Goal: Information Seeking & Learning: Learn about a topic

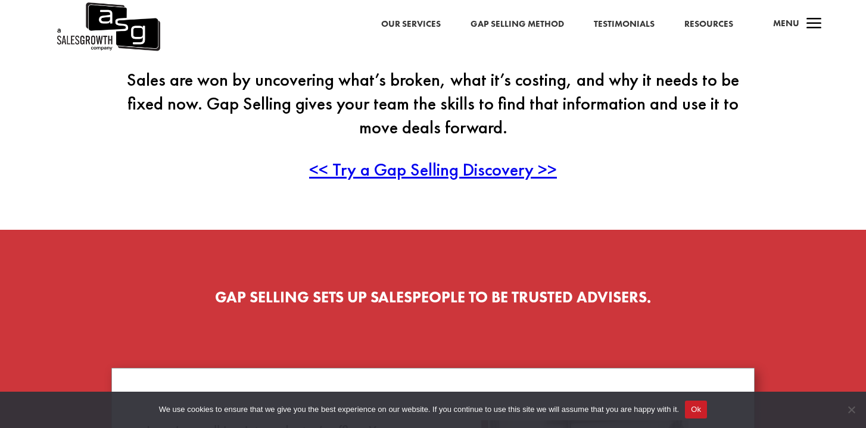
scroll to position [397, 0]
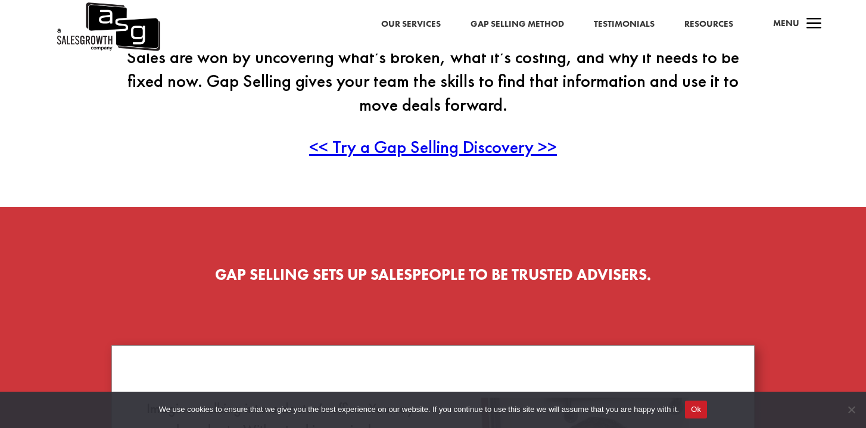
click at [416, 147] on span "<< Try a Gap Selling Discovery >>" at bounding box center [433, 146] width 248 height 23
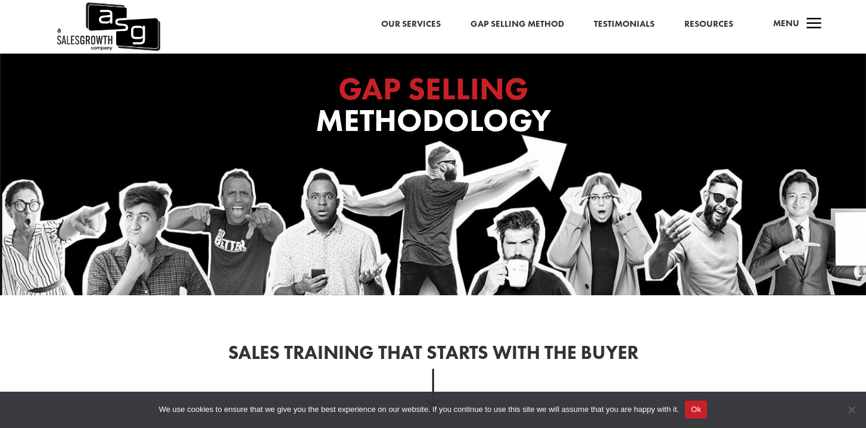
scroll to position [0, 0]
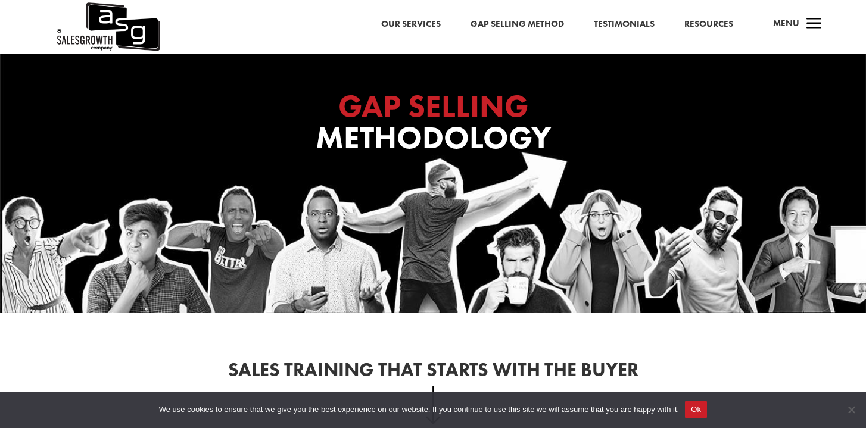
click at [495, 26] on link "Gap Selling Method" at bounding box center [518, 24] width 94 height 15
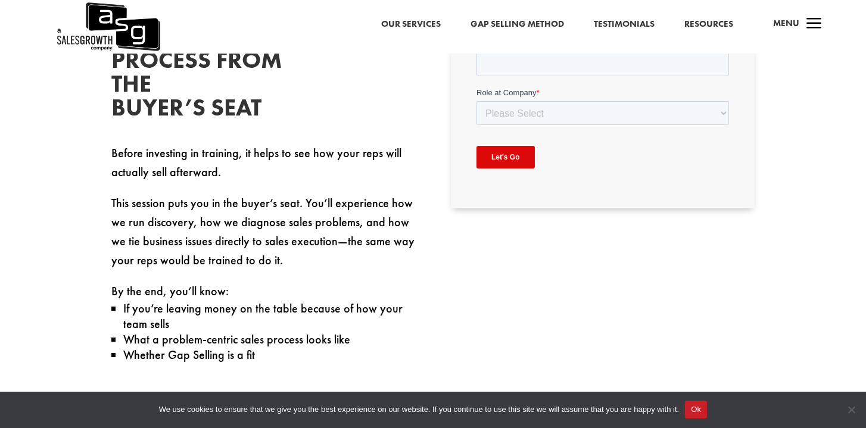
scroll to position [474, 0]
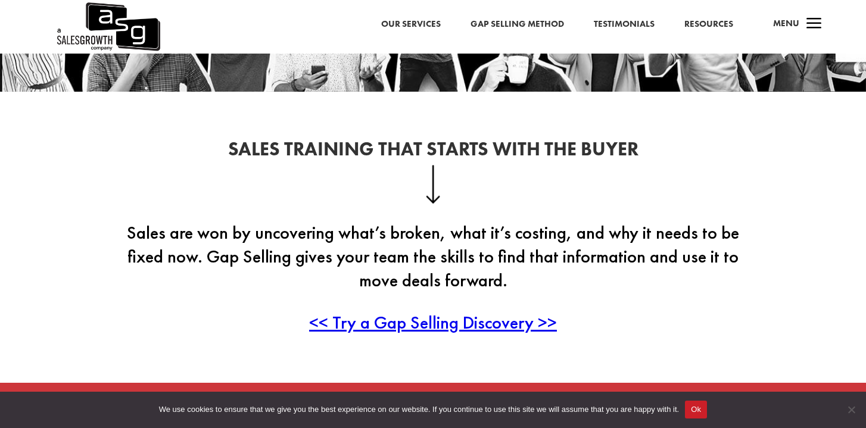
scroll to position [222, 0]
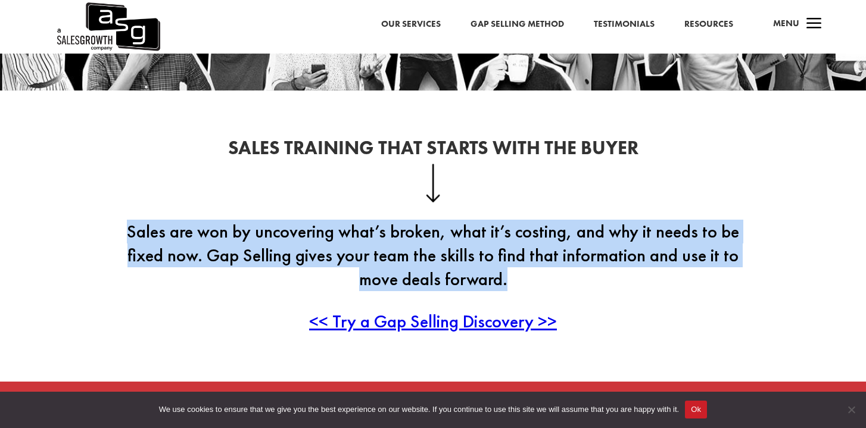
drag, startPoint x: 510, startPoint y: 281, endPoint x: 125, endPoint y: 241, distance: 387.5
click at [125, 241] on p "Sales are won by uncovering what’s broken, what it’s costing, and why it needs …" at bounding box center [433, 265] width 644 height 90
copy p "Sales are won by uncovering what’s broken, what it’s costing, and why it needs …"
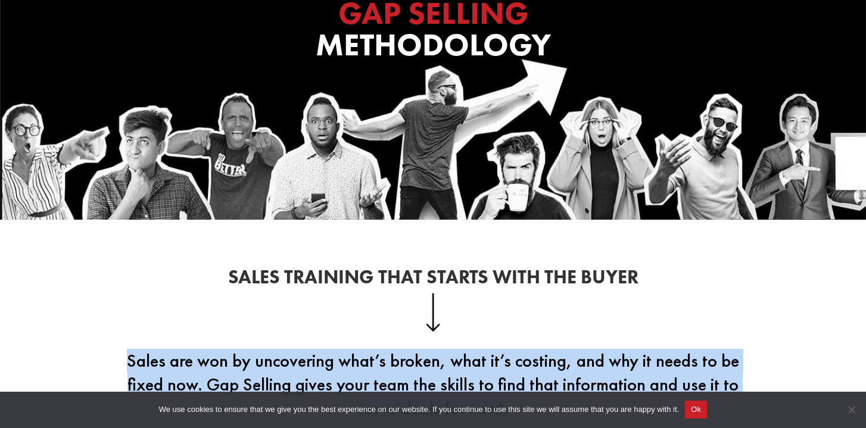
scroll to position [0, 0]
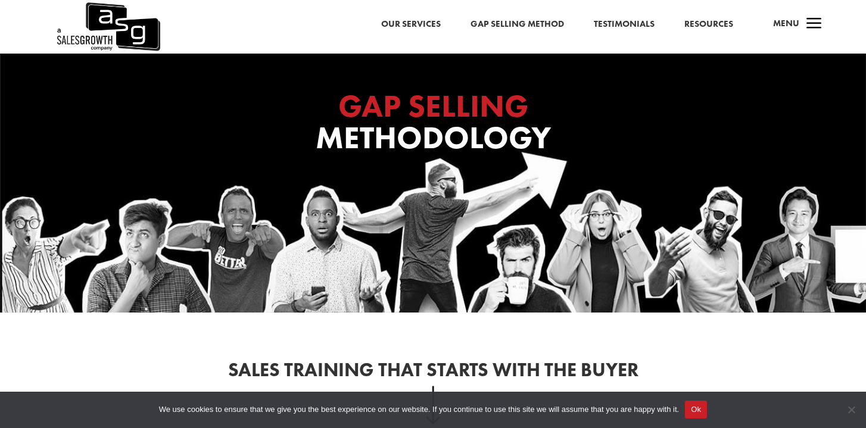
click at [710, 18] on link "Resources" at bounding box center [709, 24] width 49 height 15
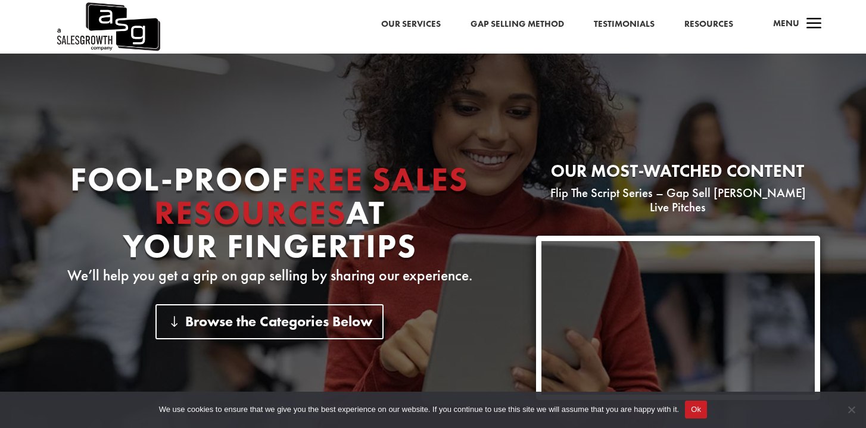
scroll to position [73, 0]
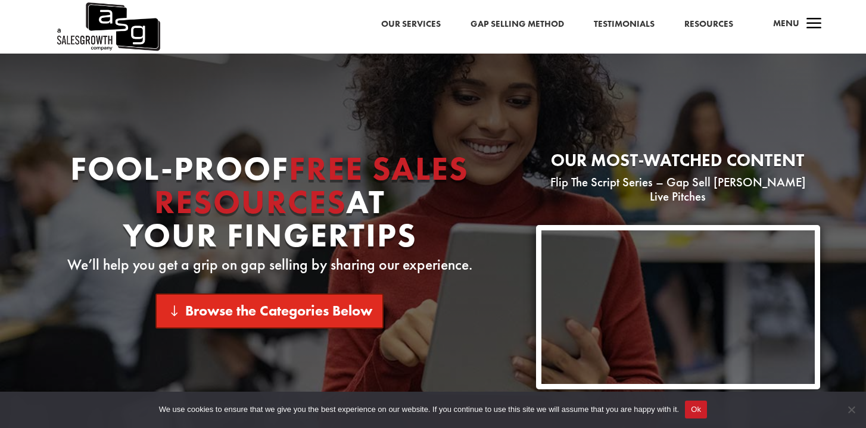
click at [279, 318] on link "Browse the Categories Below" at bounding box center [270, 311] width 228 height 35
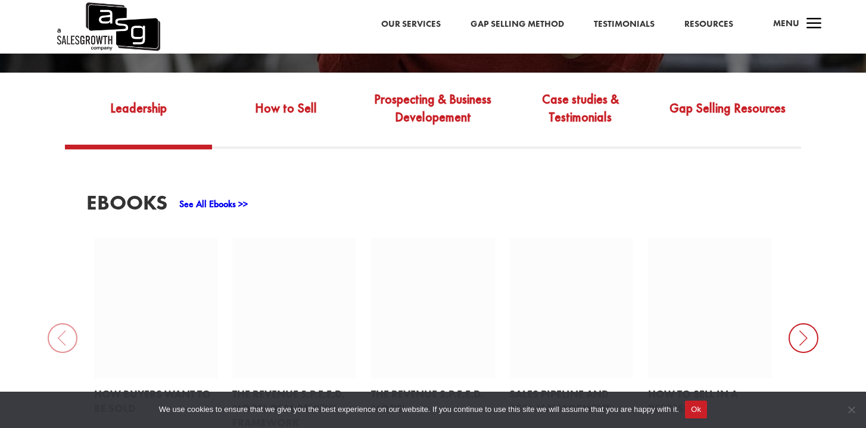
scroll to position [423, 0]
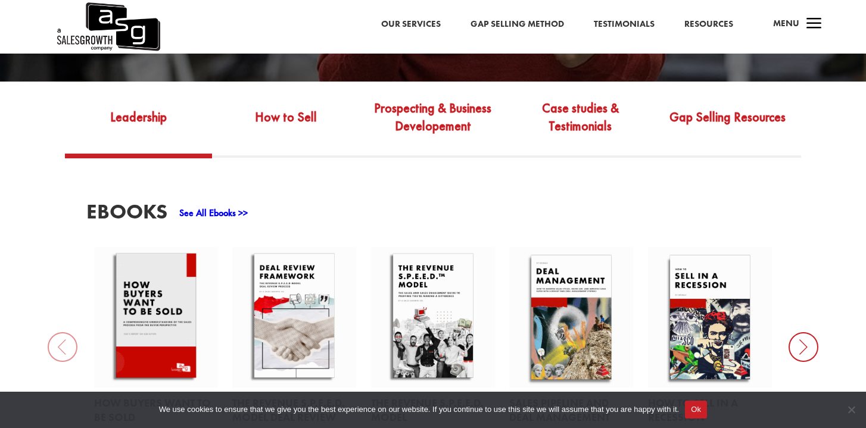
click at [226, 207] on link "See All Ebooks >>" at bounding box center [213, 213] width 69 height 13
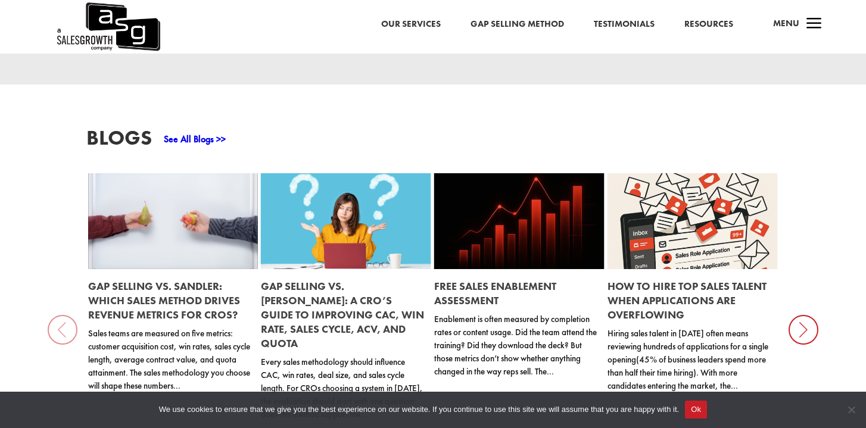
scroll to position [1157, 0]
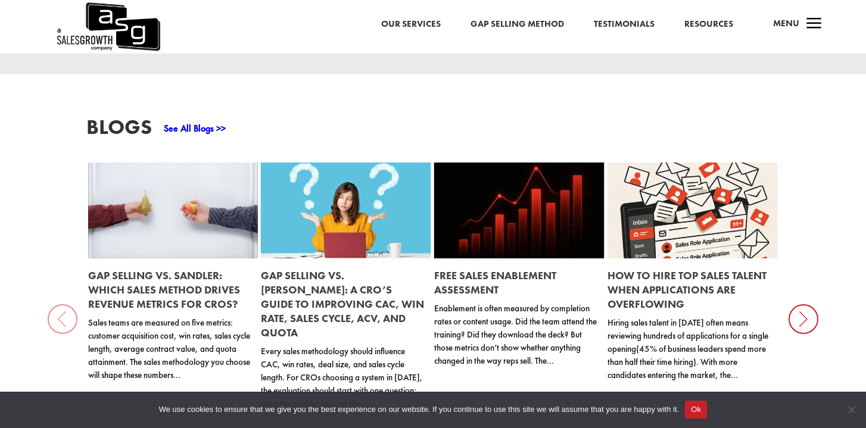
click at [224, 290] on link "Gap Selling vs. Sandler: Which Sales Method Drives Revenue Metrics for CROs?" at bounding box center [164, 290] width 152 height 42
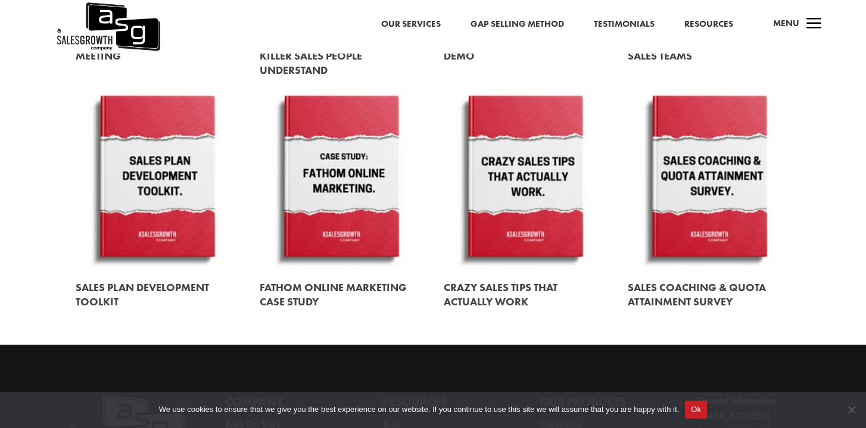
scroll to position [1342, 0]
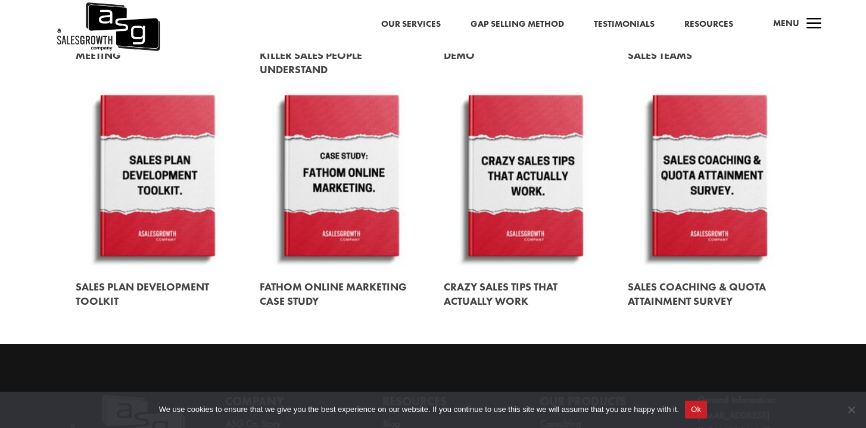
click at [521, 190] on link at bounding box center [525, 177] width 163 height 186
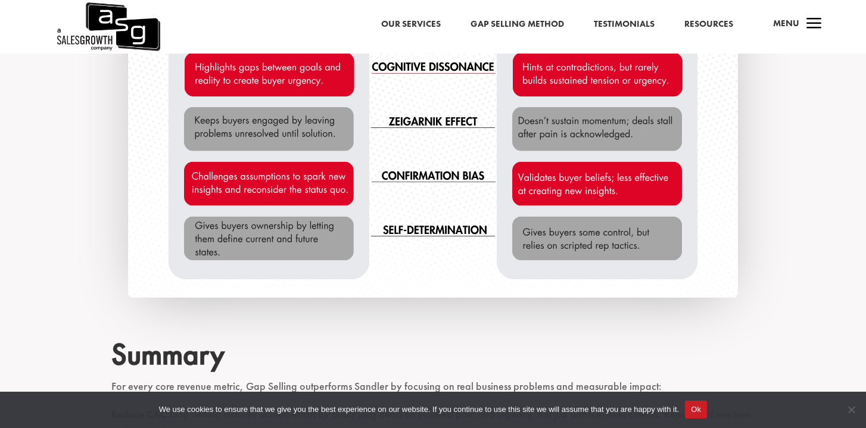
scroll to position [2392, 0]
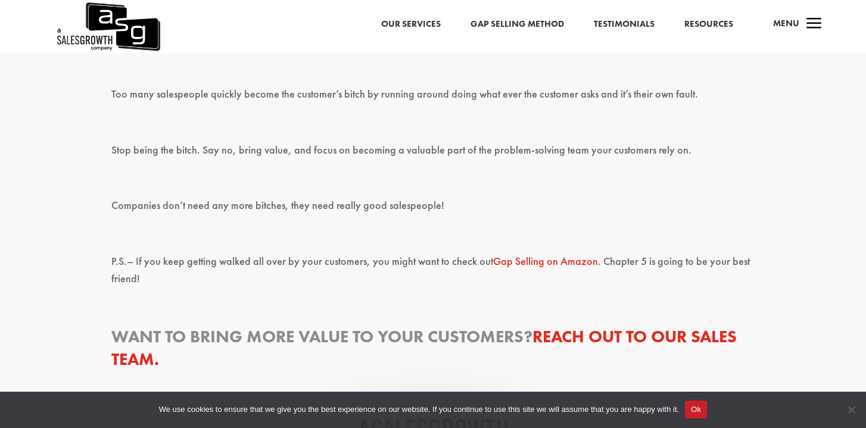
scroll to position [1145, 0]
